Goal: Information Seeking & Learning: Learn about a topic

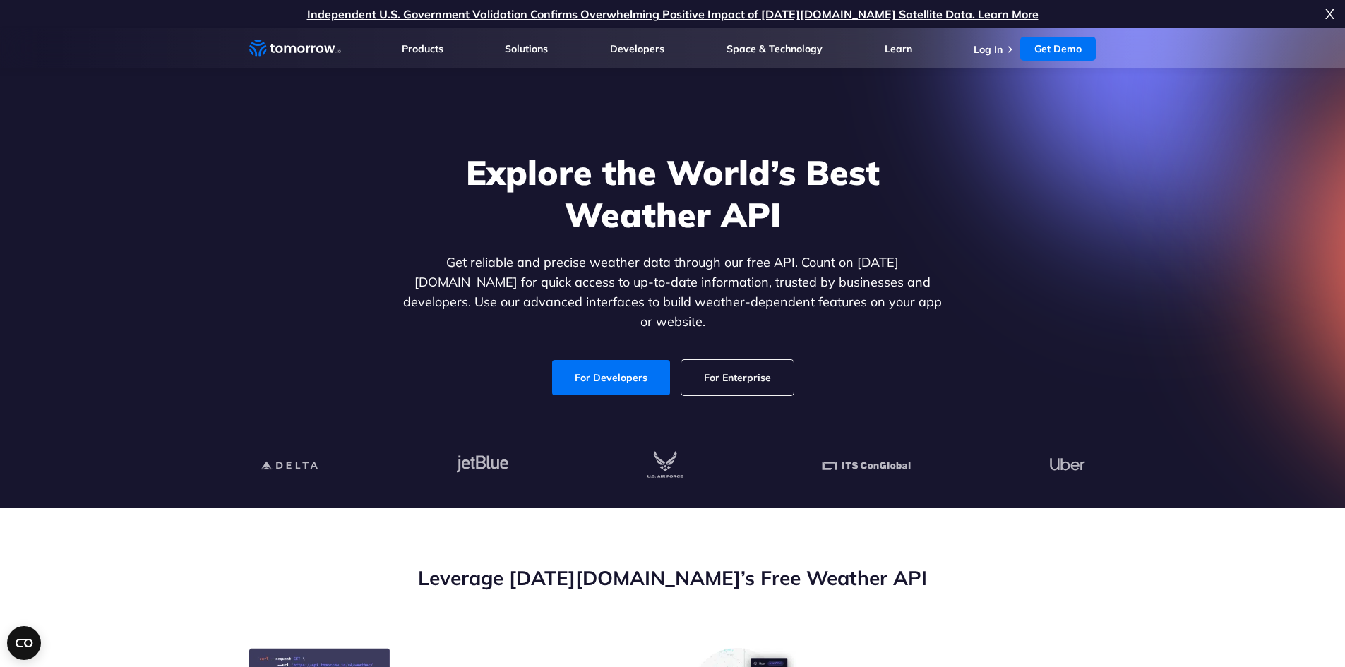
click at [586, 396] on div "Explore the World’s Best Weather API Get reliable and precise weather data thro…" at bounding box center [673, 274] width 870 height 300
click at [606, 360] on link "For Developers" at bounding box center [611, 377] width 118 height 35
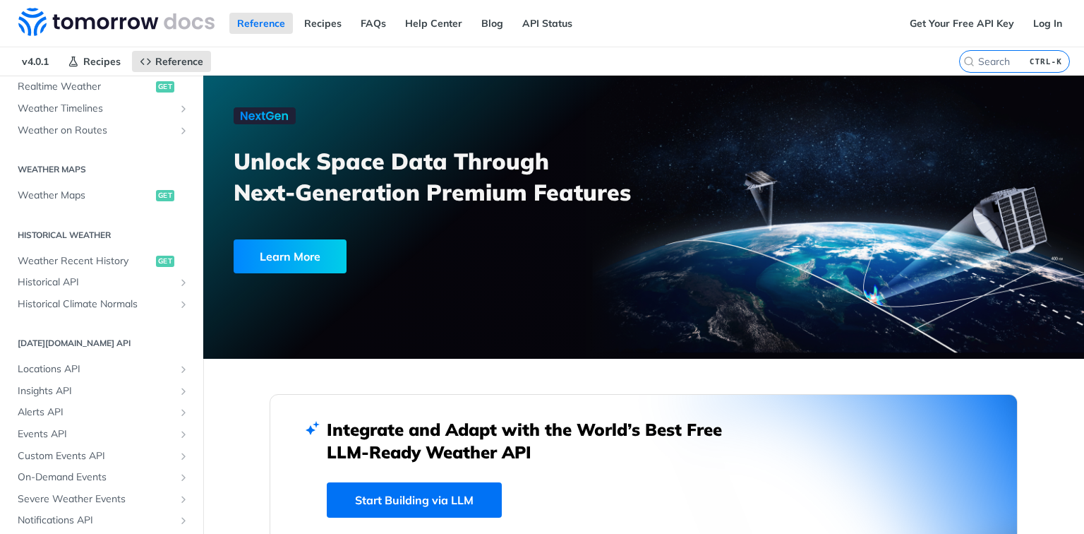
scroll to position [339, 0]
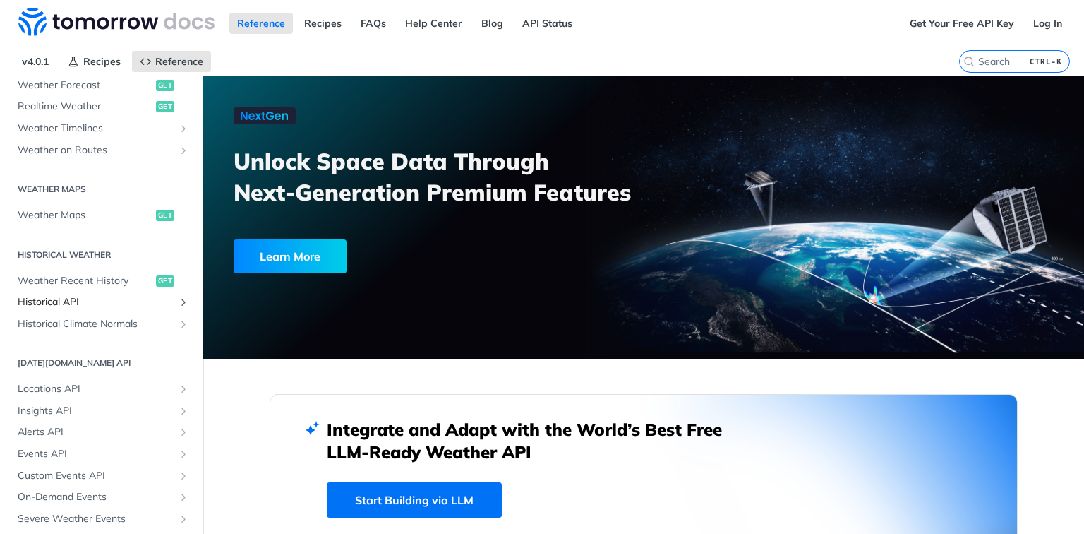
click at [79, 301] on span "Historical API" at bounding box center [96, 302] width 157 height 14
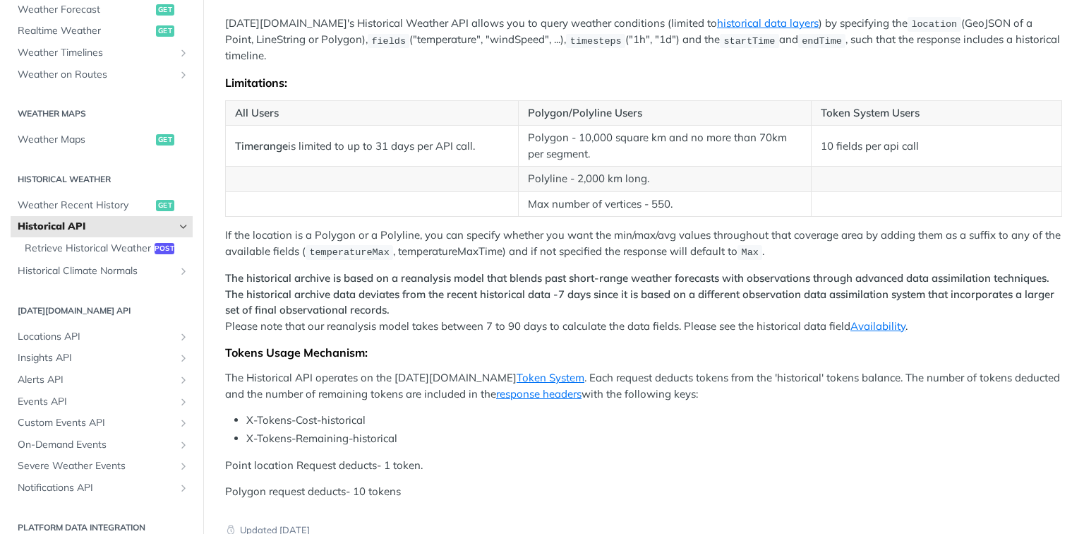
scroll to position [395, 0]
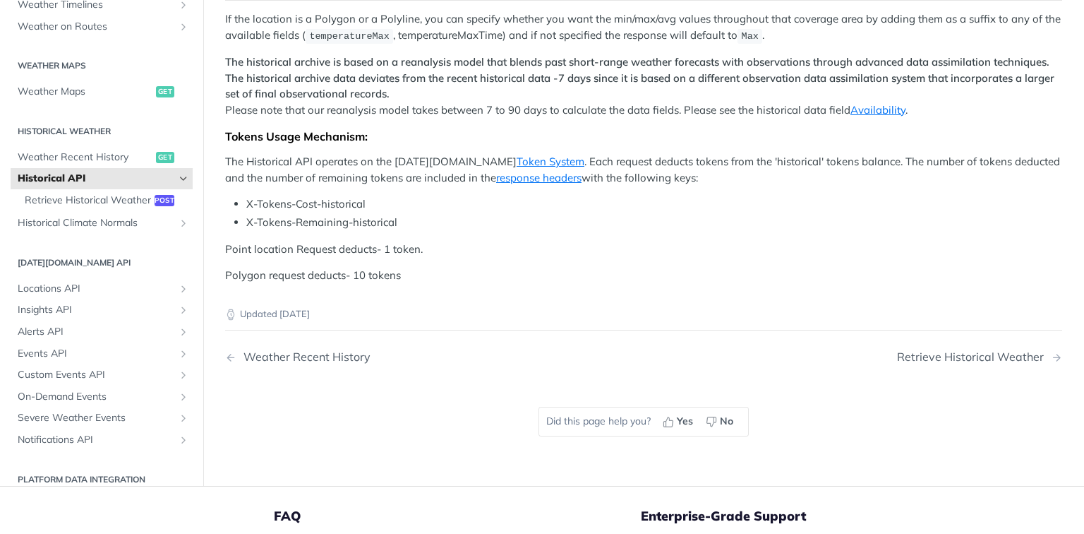
drag, startPoint x: 378, startPoint y: 265, endPoint x: 479, endPoint y: 272, distance: 100.5
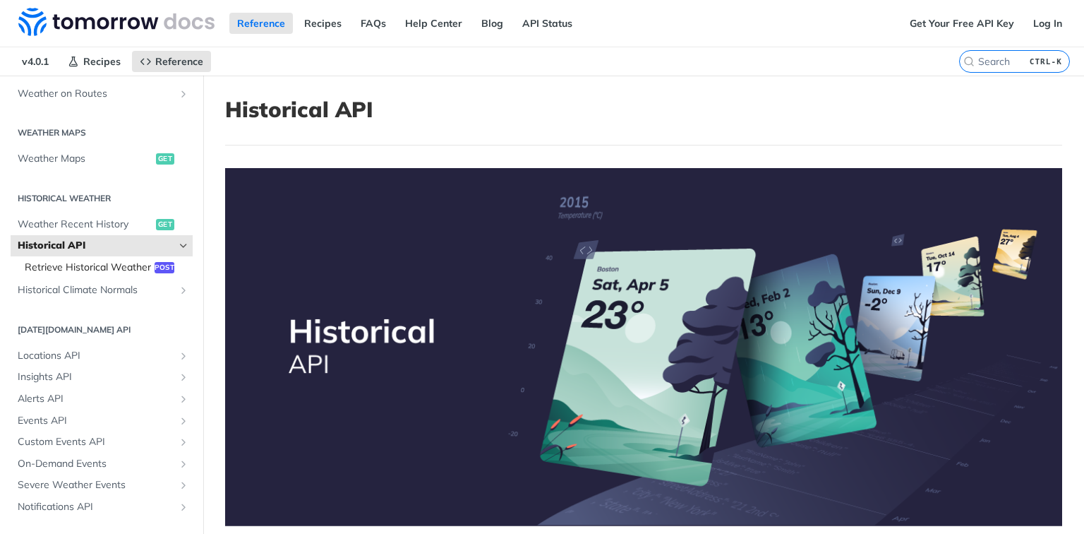
click at [73, 275] on span "Retrieve Historical Weather" at bounding box center [88, 268] width 126 height 14
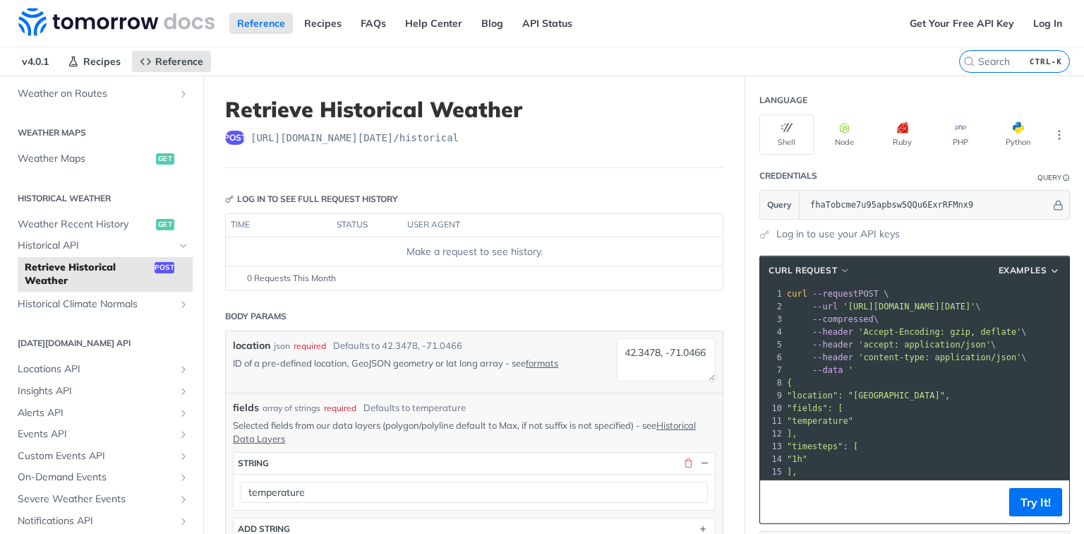
click at [982, 123] on div "Shell Node Ruby PHP Python" at bounding box center [915, 134] width 311 height 40
click at [961, 129] on button "PHP" at bounding box center [960, 134] width 54 height 40
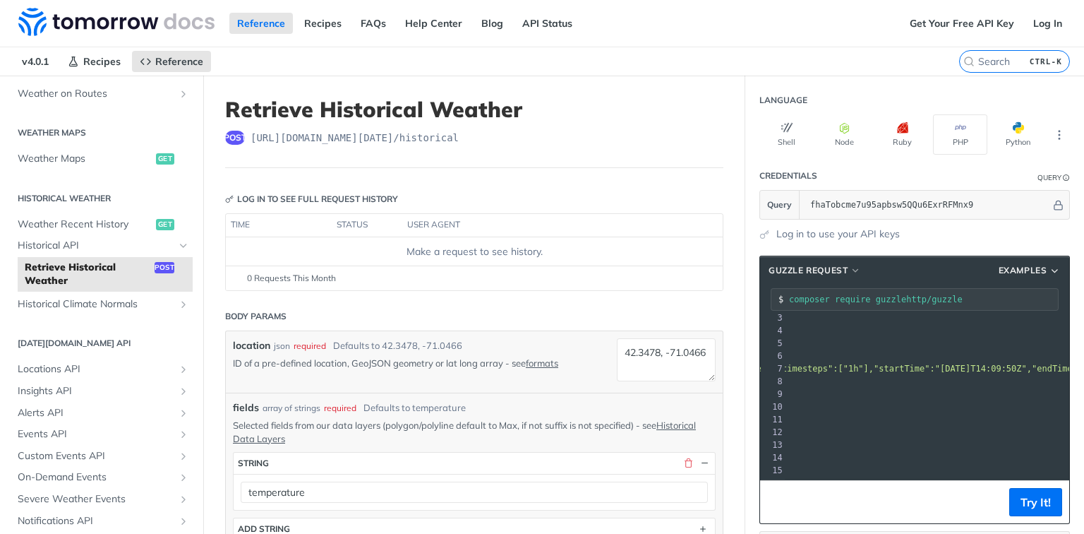
scroll to position [0, 244]
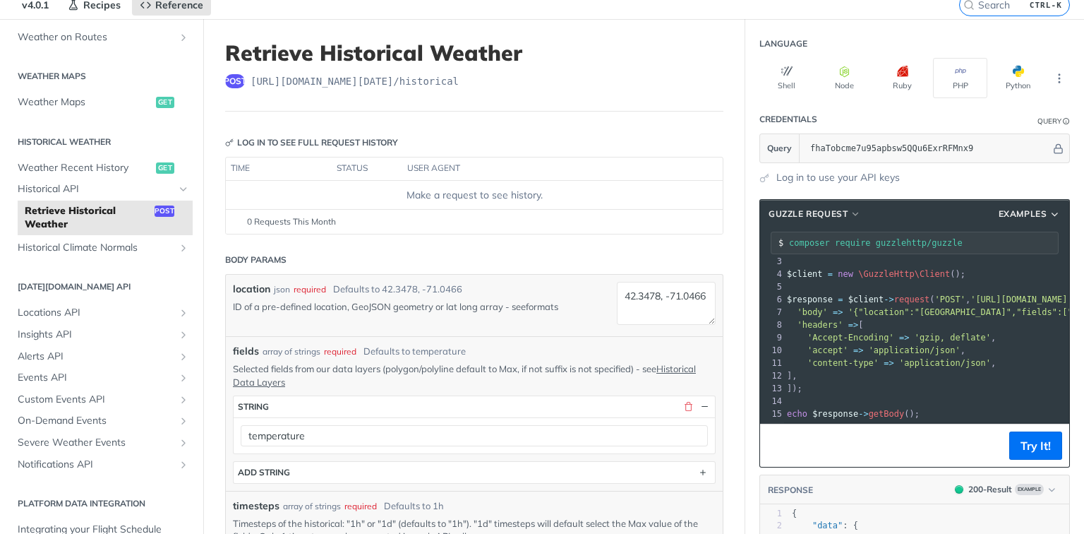
click at [554, 306] on link "formats" at bounding box center [542, 306] width 32 height 11
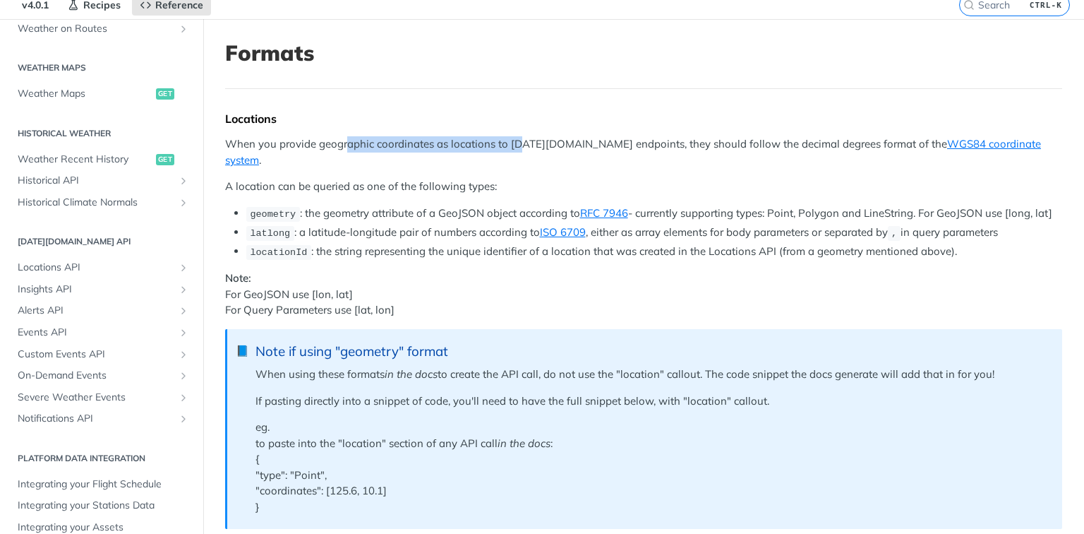
drag, startPoint x: 353, startPoint y: 148, endPoint x: 519, endPoint y: 150, distance: 165.9
click at [519, 150] on p "When you provide geographic coordinates as locations to [DATE][DOMAIN_NAME] end…" at bounding box center [643, 152] width 837 height 32
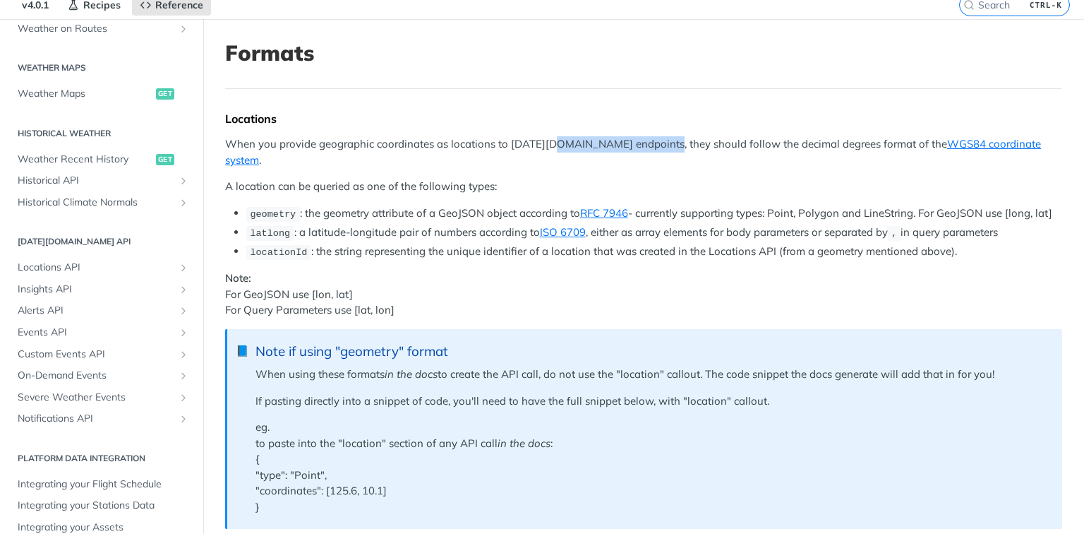
click at [653, 145] on p "When you provide geographic coordinates as locations to [DATE][DOMAIN_NAME] end…" at bounding box center [643, 152] width 837 height 32
click at [517, 143] on p "When you provide geographic coordinates as locations to [DATE][DOMAIN_NAME] end…" at bounding box center [643, 152] width 837 height 32
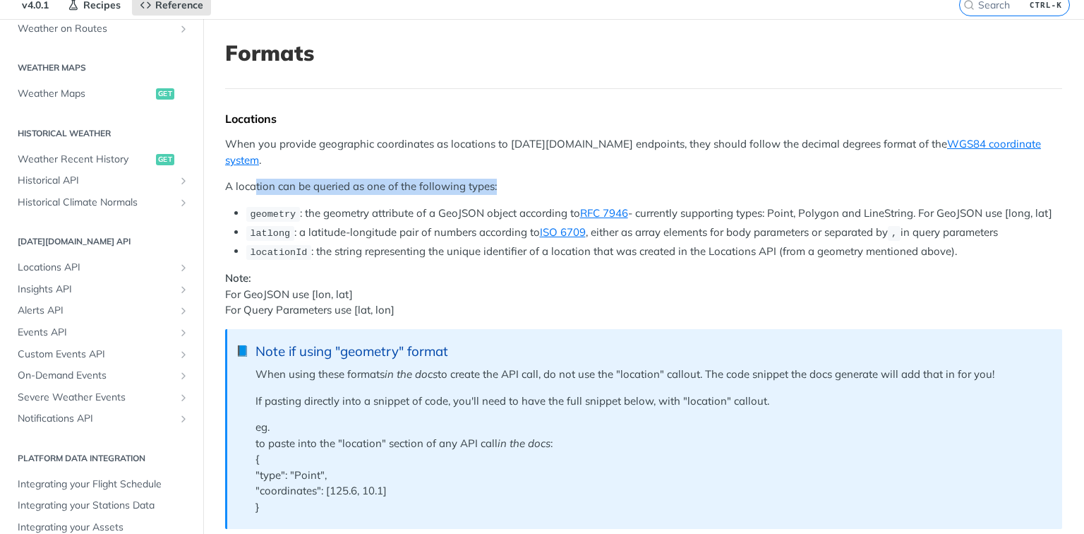
drag, startPoint x: 496, startPoint y: 172, endPoint x: 254, endPoint y: 155, distance: 242.1
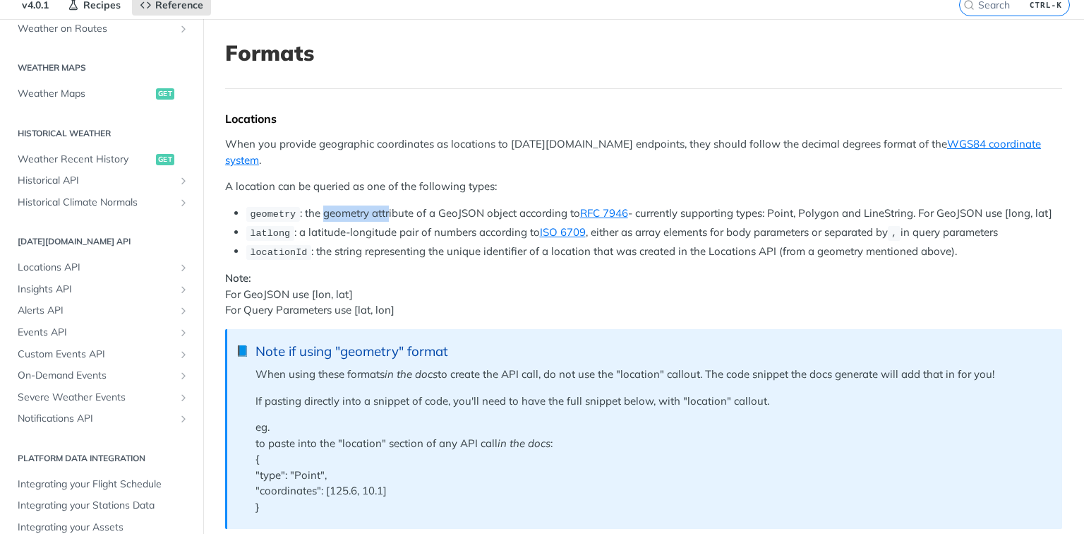
drag, startPoint x: 324, startPoint y: 194, endPoint x: 379, endPoint y: 209, distance: 57.0
click at [389, 205] on li "geometry : the geometry attribute of a GeoJSON object according to RFC 7946 - c…" at bounding box center [654, 213] width 816 height 16
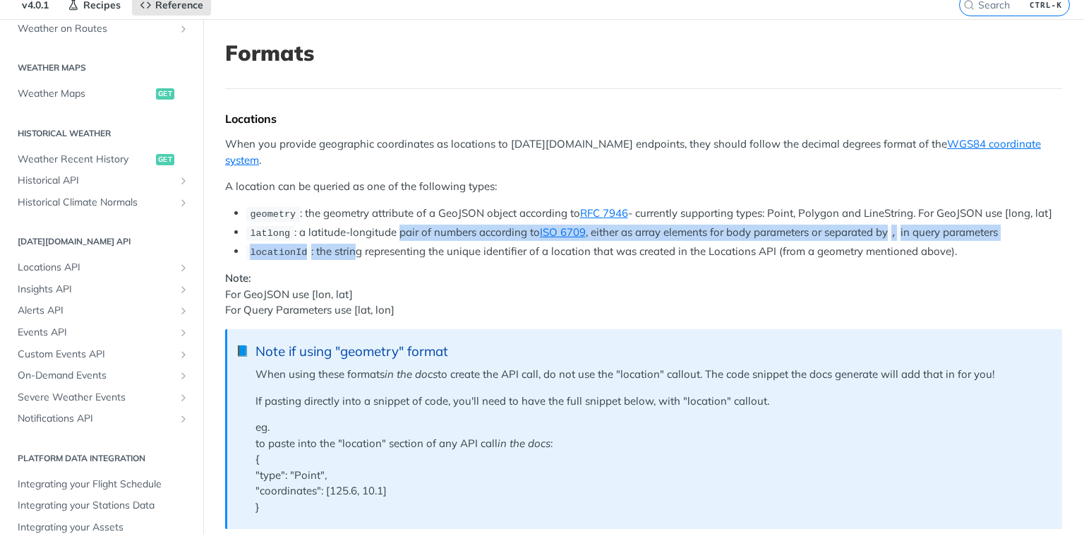
drag, startPoint x: 349, startPoint y: 223, endPoint x: 397, endPoint y: 217, distance: 47.6
click at [397, 217] on ul "geometry : the geometry attribute of a GeoJSON object according to RFC 7946 - c…" at bounding box center [643, 232] width 837 height 54
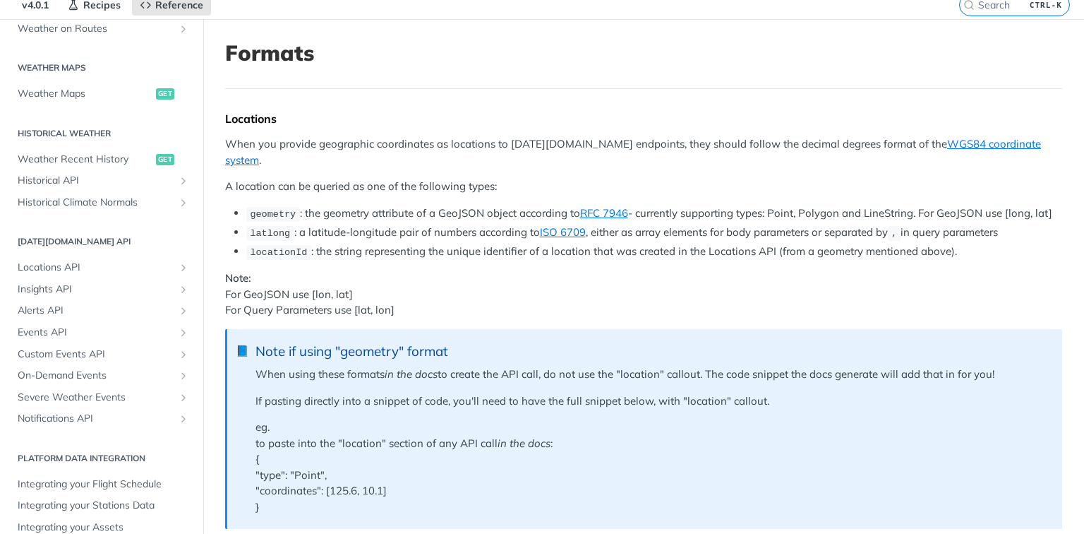
drag, startPoint x: 350, startPoint y: 214, endPoint x: 363, endPoint y: 236, distance: 25.3
click at [350, 225] on li "latlong : a latitude-longitude pair of numbers according to ISO 6709 , either a…" at bounding box center [654, 233] width 816 height 16
drag, startPoint x: 364, startPoint y: 237, endPoint x: 453, endPoint y: 233, distance: 89.0
click at [449, 244] on li "locationId : the string representing the unique identifier of a location that w…" at bounding box center [654, 252] width 816 height 16
drag, startPoint x: 491, startPoint y: 235, endPoint x: 568, endPoint y: 242, distance: 76.6
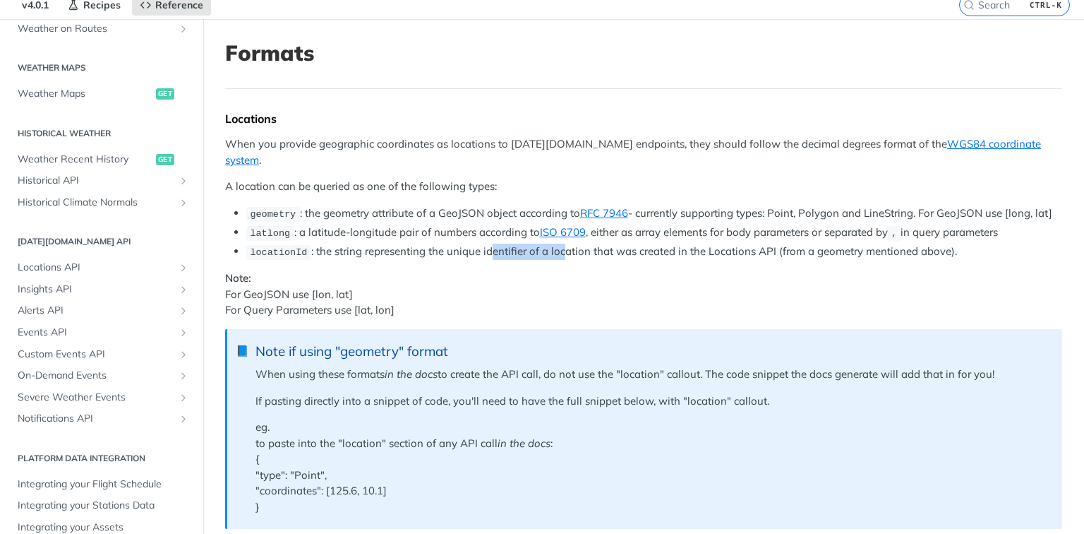
click at [415, 244] on li "locationId : the string representing the unique identifier of a location that w…" at bounding box center [654, 252] width 816 height 16
drag, startPoint x: 429, startPoint y: 235, endPoint x: 812, endPoint y: 237, distance: 383.4
click at [832, 244] on li "locationId : the string representing the unique identifier of a location that w…" at bounding box center [654, 252] width 816 height 16
click at [676, 244] on li "locationId : the string representing the unique identifier of a location that w…" at bounding box center [654, 252] width 816 height 16
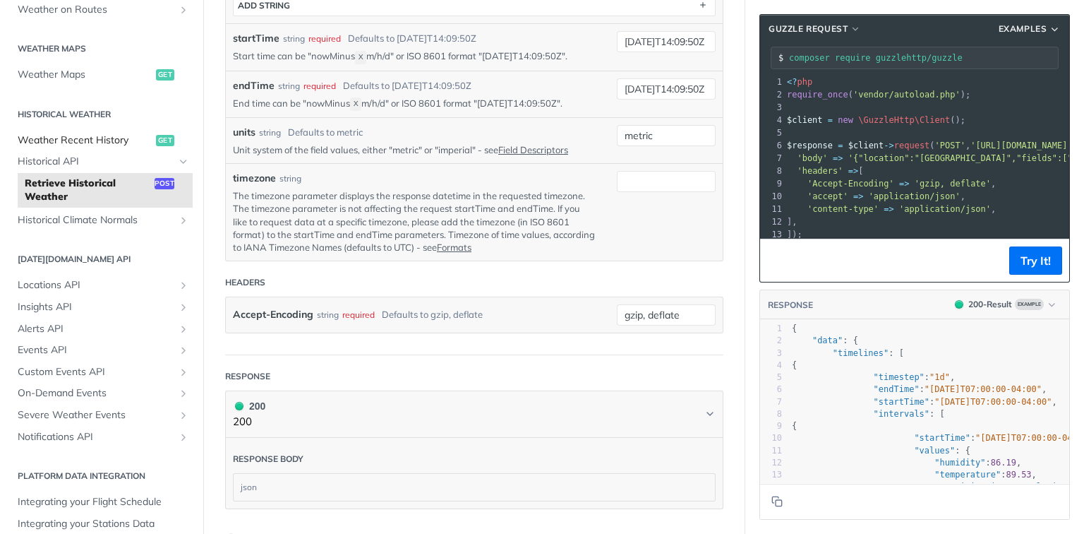
click at [81, 136] on span "Weather Recent History" at bounding box center [85, 140] width 135 height 14
